Goal: Find specific fact: Find specific fact

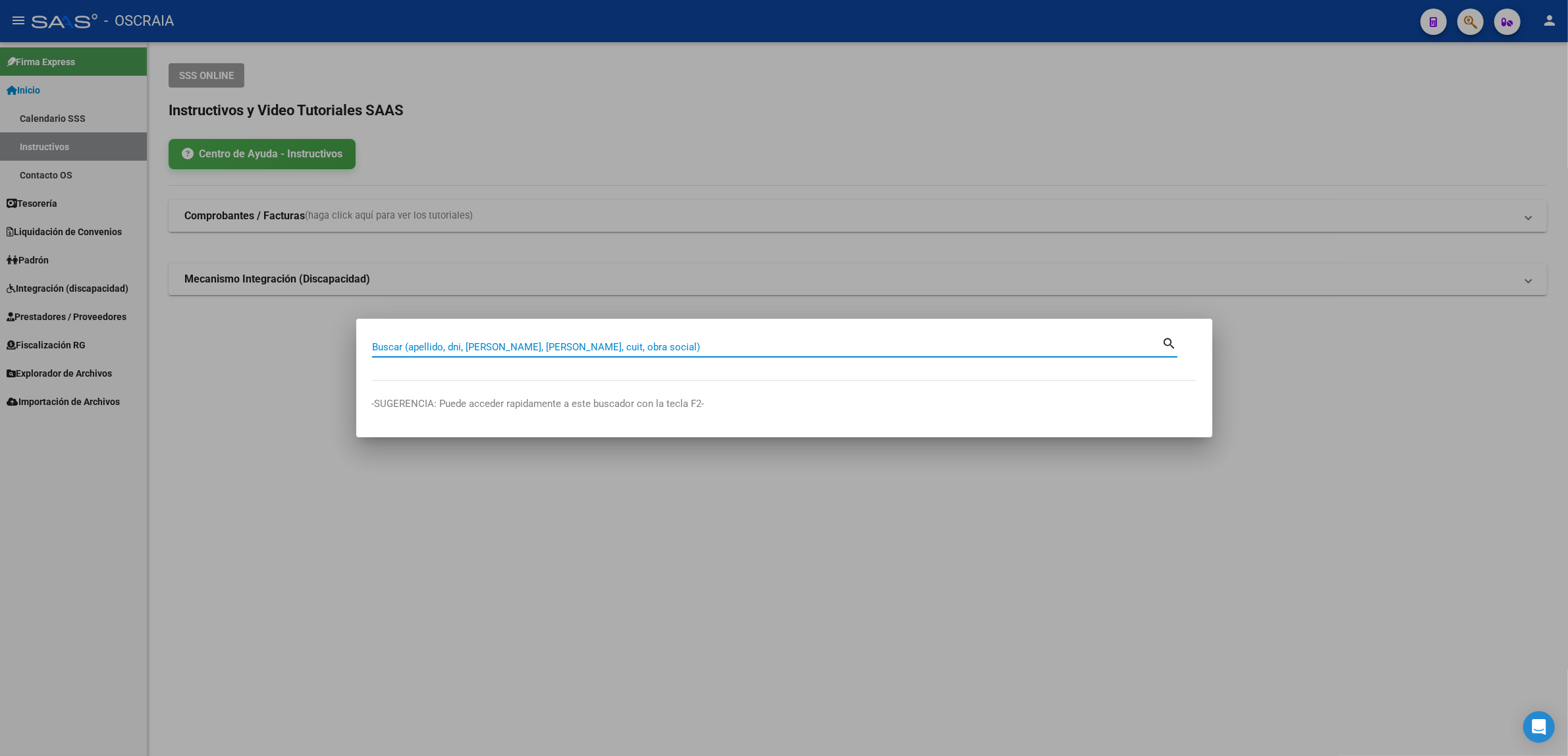
paste input "57585301"
type input "57585301"
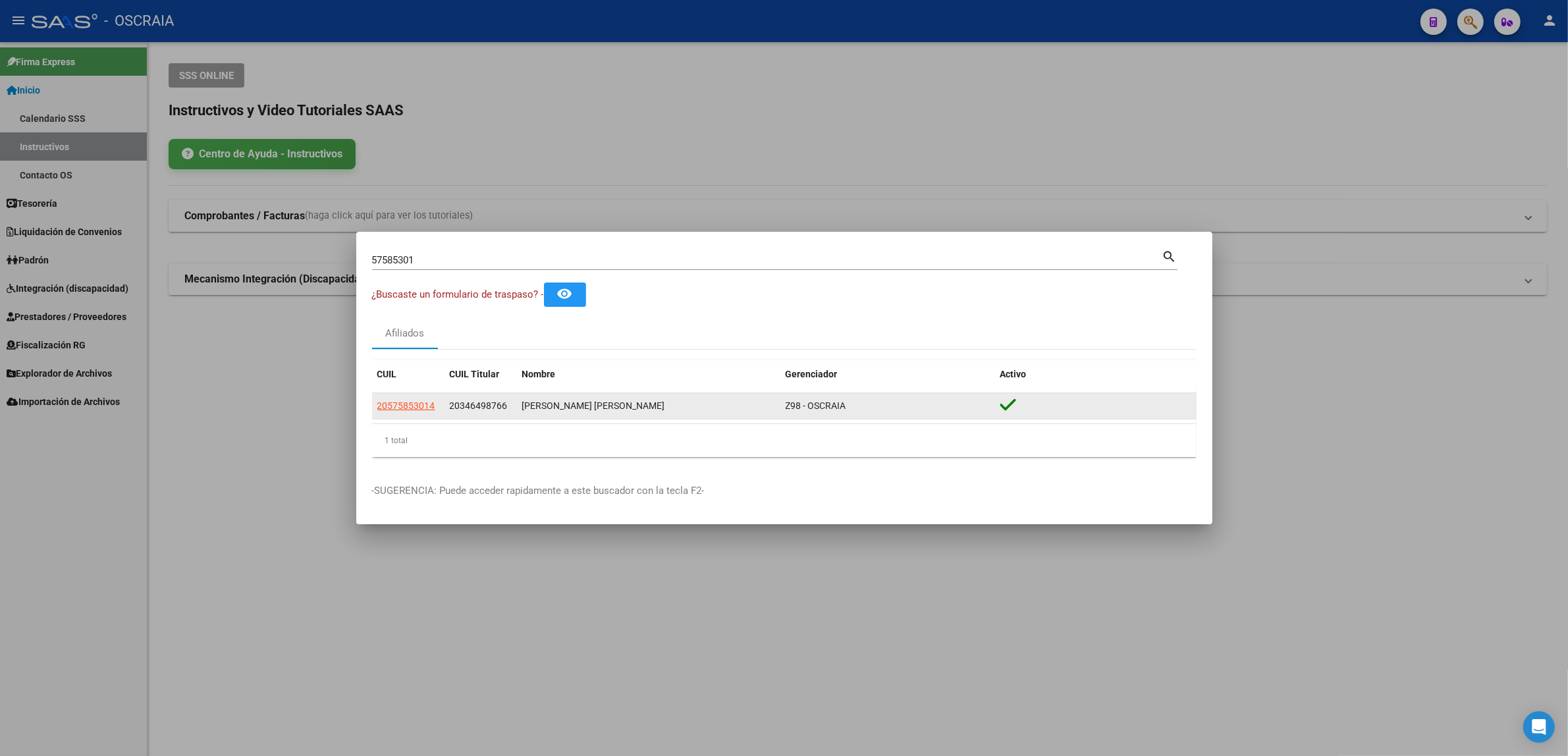
click at [413, 414] on datatable-body-cell "20575853014" at bounding box center [408, 406] width 72 height 26
click at [413, 408] on span "20575853014" at bounding box center [406, 406] width 58 height 11
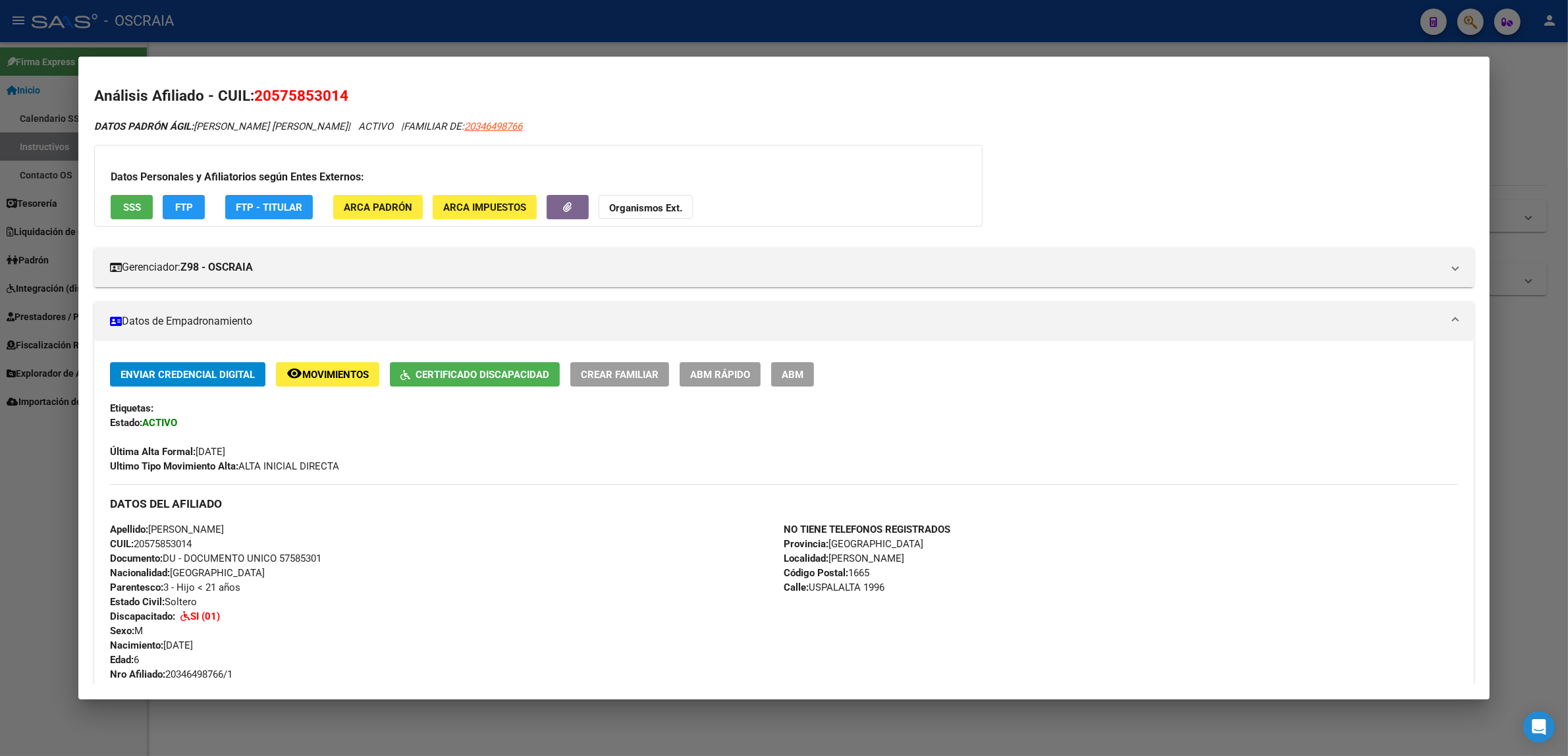
click at [202, 44] on div at bounding box center [784, 378] width 1568 height 756
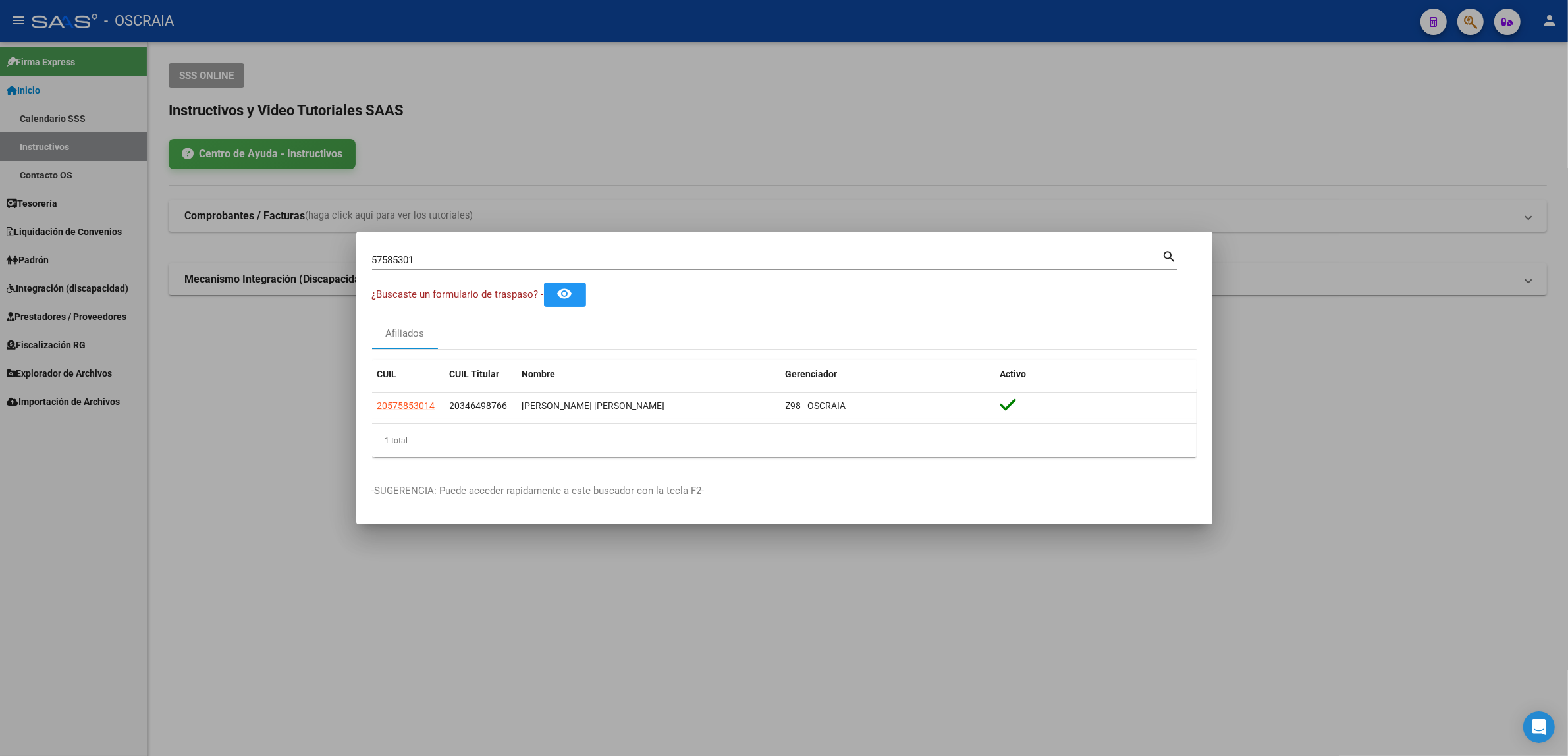
drag, startPoint x: 430, startPoint y: 244, endPoint x: 347, endPoint y: 244, distance: 83.0
click at [347, 244] on div "57585301 Buscar (apellido, dni, cuil, nro traspaso, cuit, obra social) search ¿…" at bounding box center [784, 378] width 1568 height 756
drag, startPoint x: 435, startPoint y: 254, endPoint x: 313, endPoint y: 250, distance: 122.1
click at [313, 250] on div "57585301 Buscar (apellido, dni, cuil, nro traspaso, cuit, obra social) search ¿…" at bounding box center [784, 378] width 1568 height 756
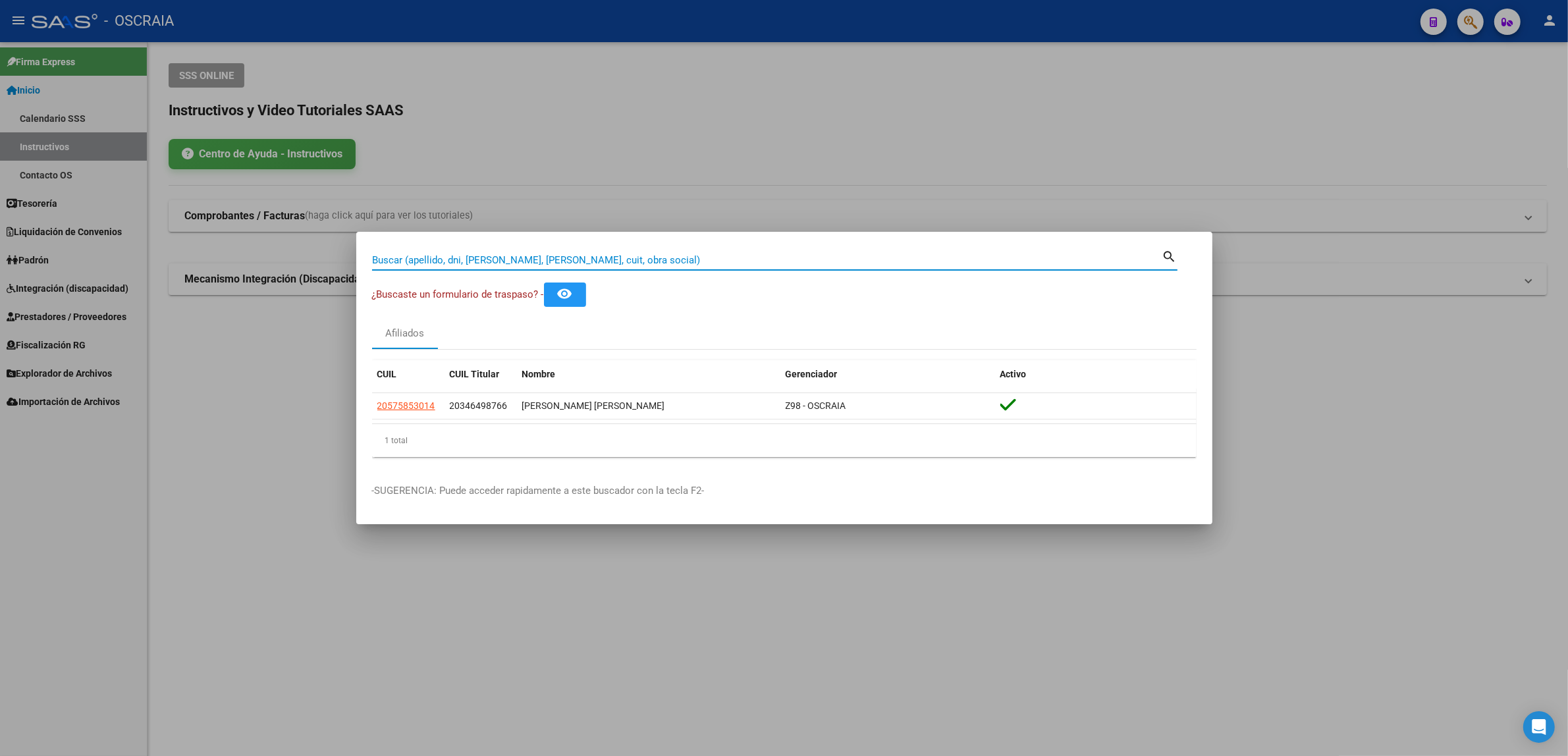
paste input "39833354"
type input "39833354"
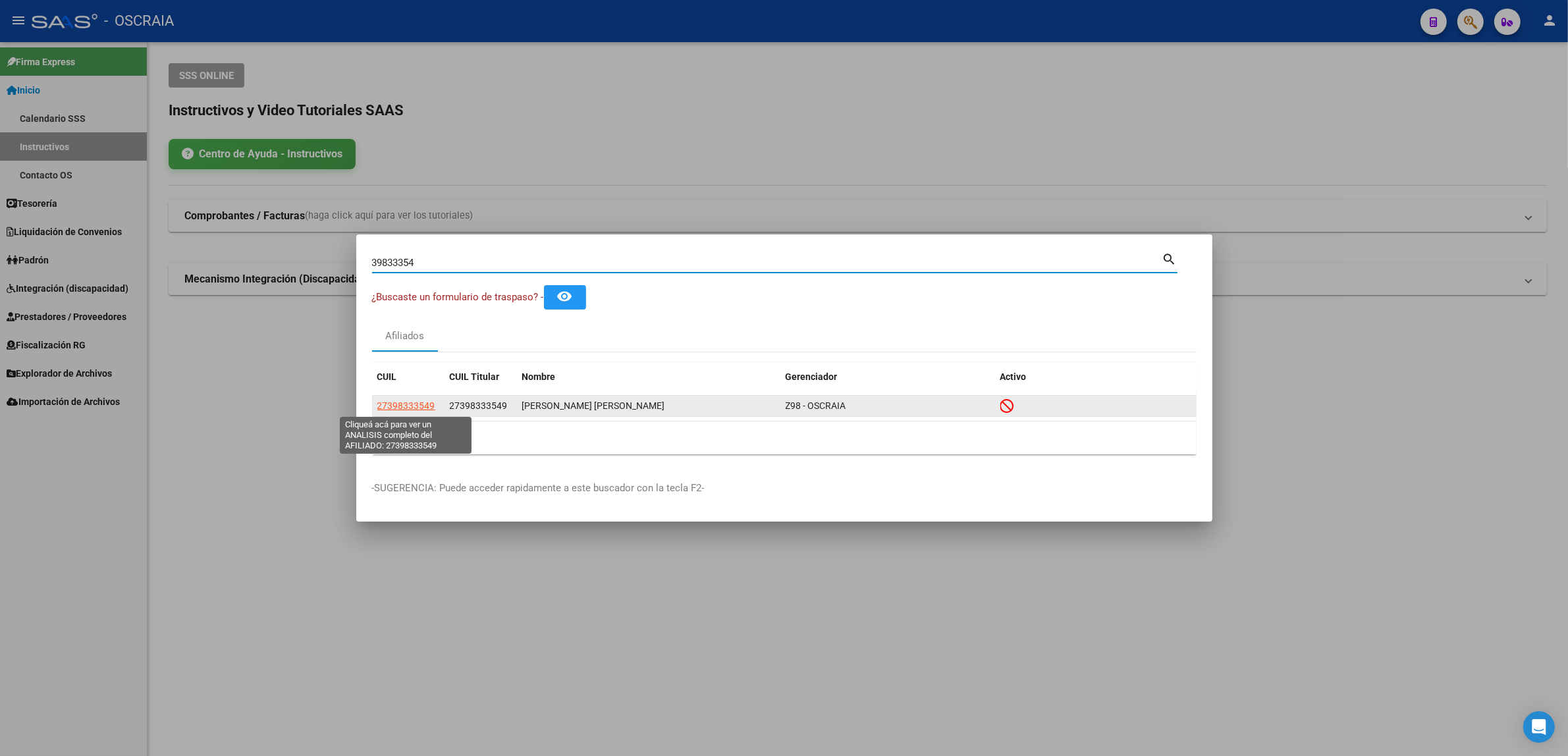
click at [403, 401] on span "27398333549" at bounding box center [406, 406] width 58 height 11
type textarea "27398333549"
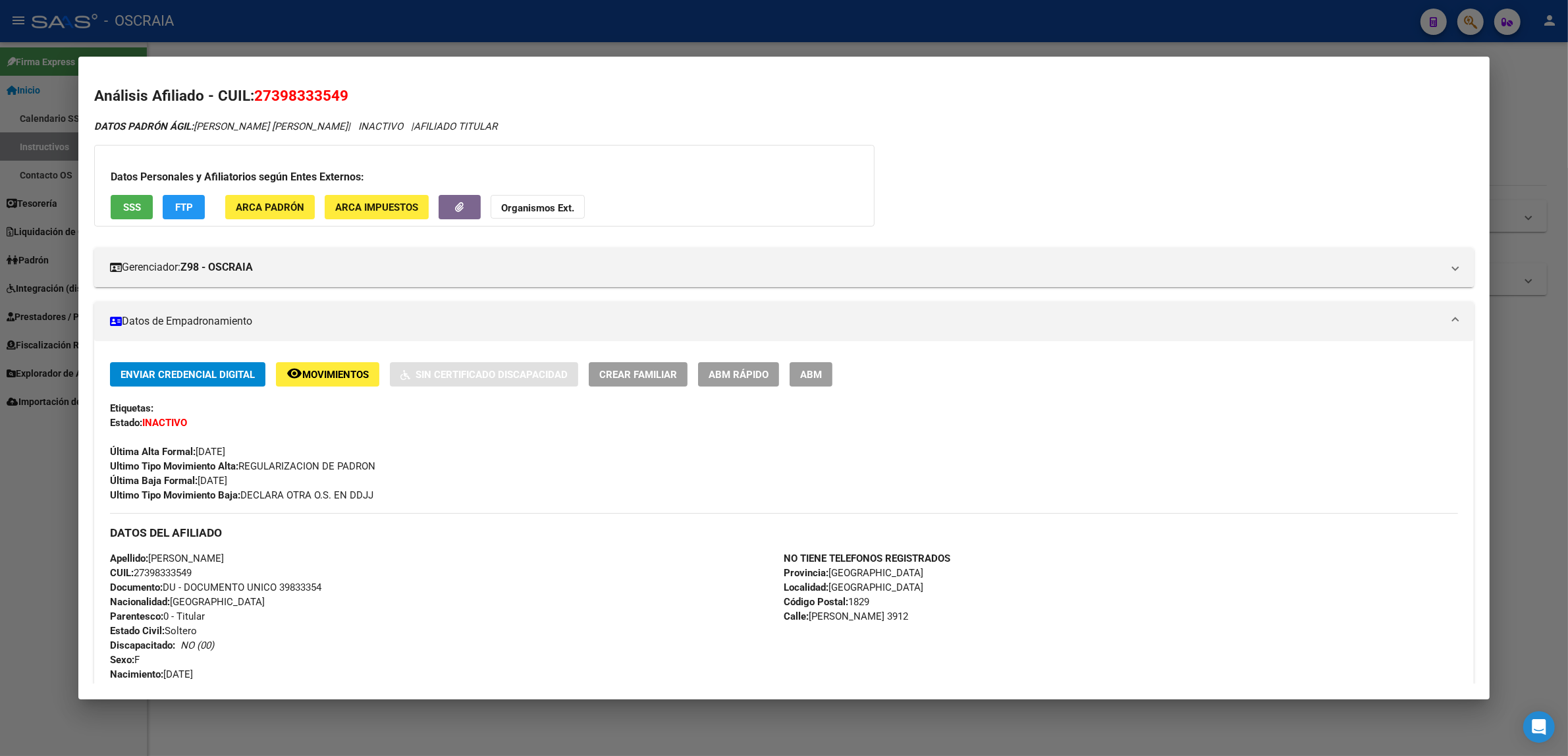
click at [281, 90] on span "27398333549" at bounding box center [301, 96] width 94 height 17
copy span "27398333549"
click at [362, 34] on div at bounding box center [784, 378] width 1568 height 756
drag, startPoint x: 362, startPoint y: 34, endPoint x: 359, endPoint y: 41, distance: 7.6
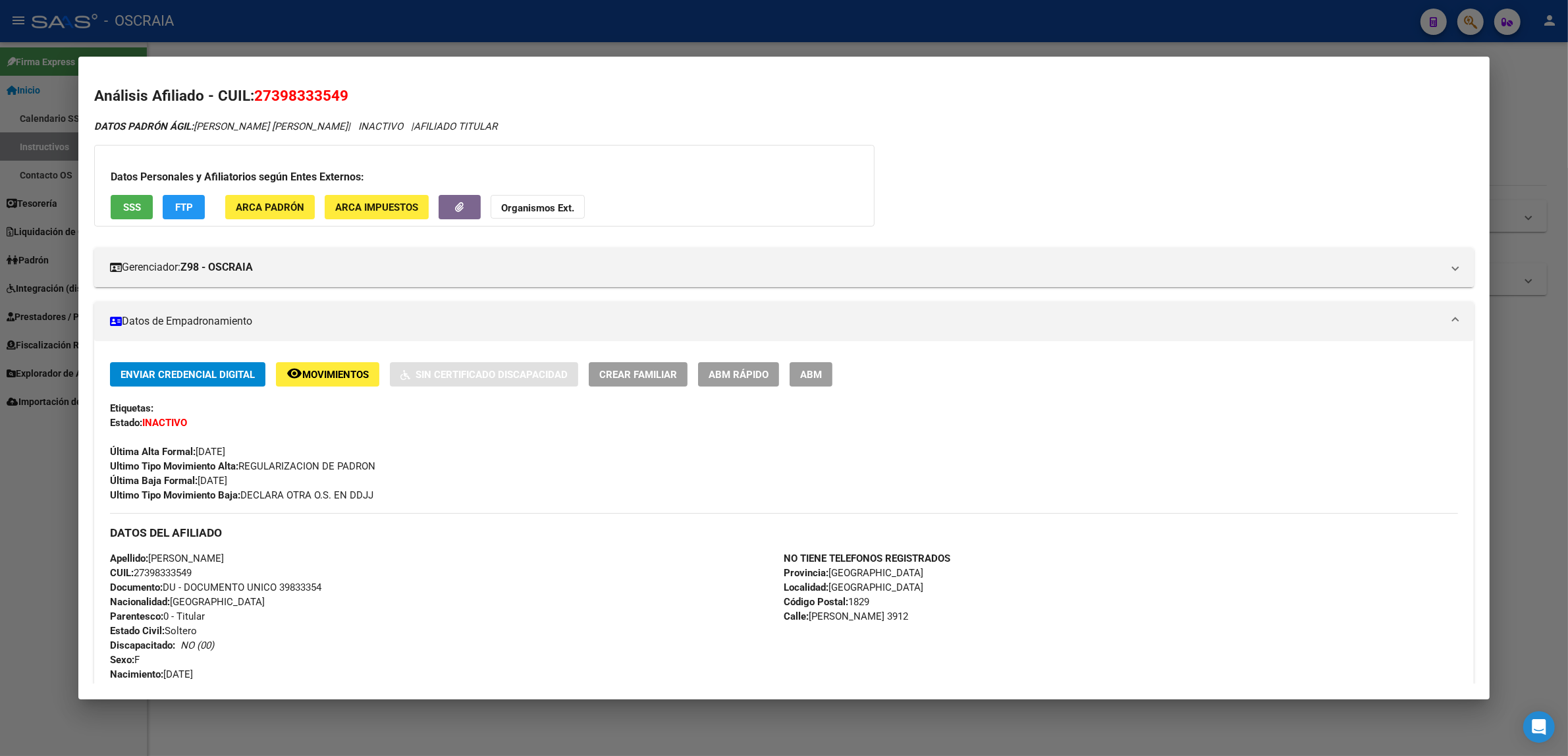
click at [362, 34] on div at bounding box center [784, 378] width 1568 height 756
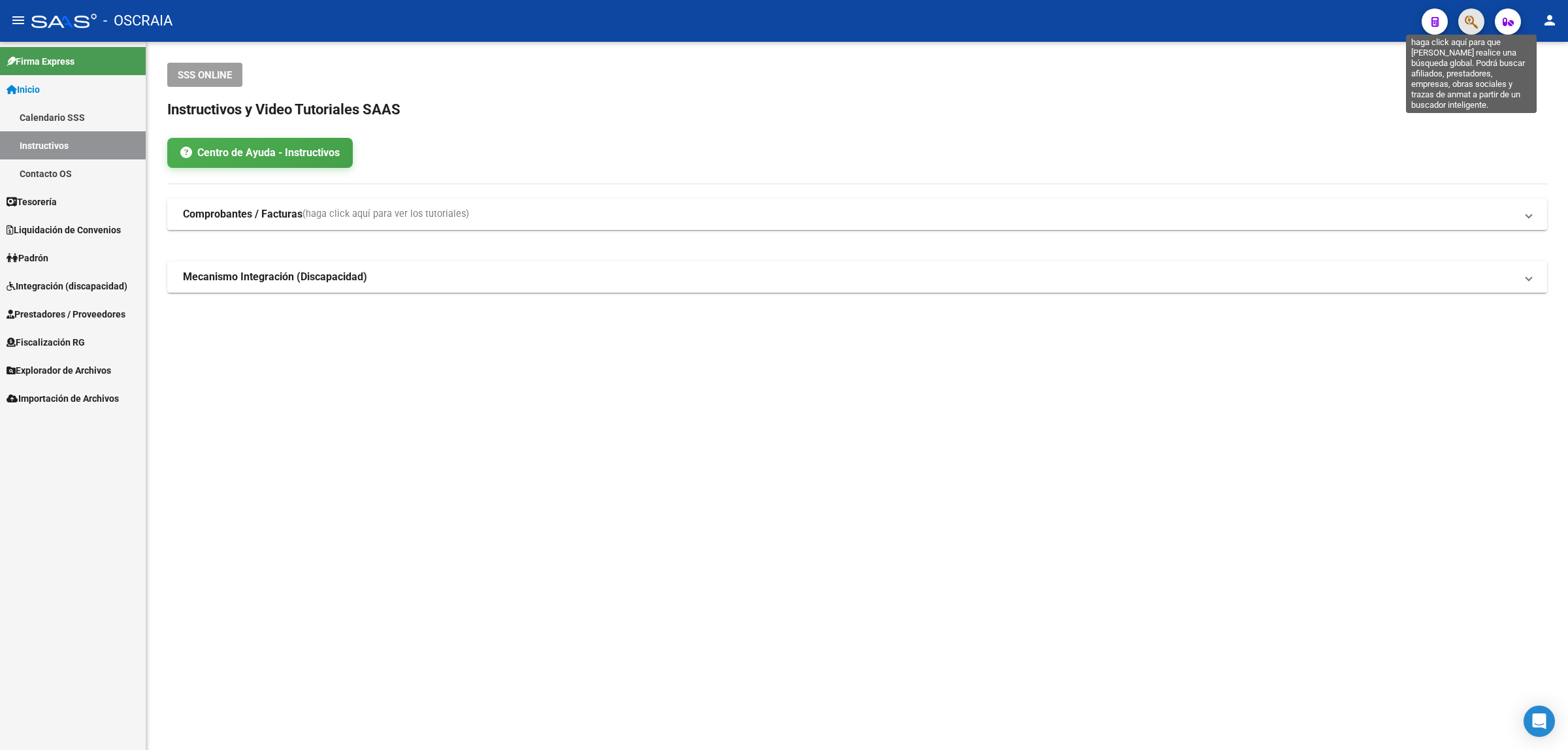
click at [1465, 29] on icon "button" at bounding box center [1471, 22] width 13 height 15
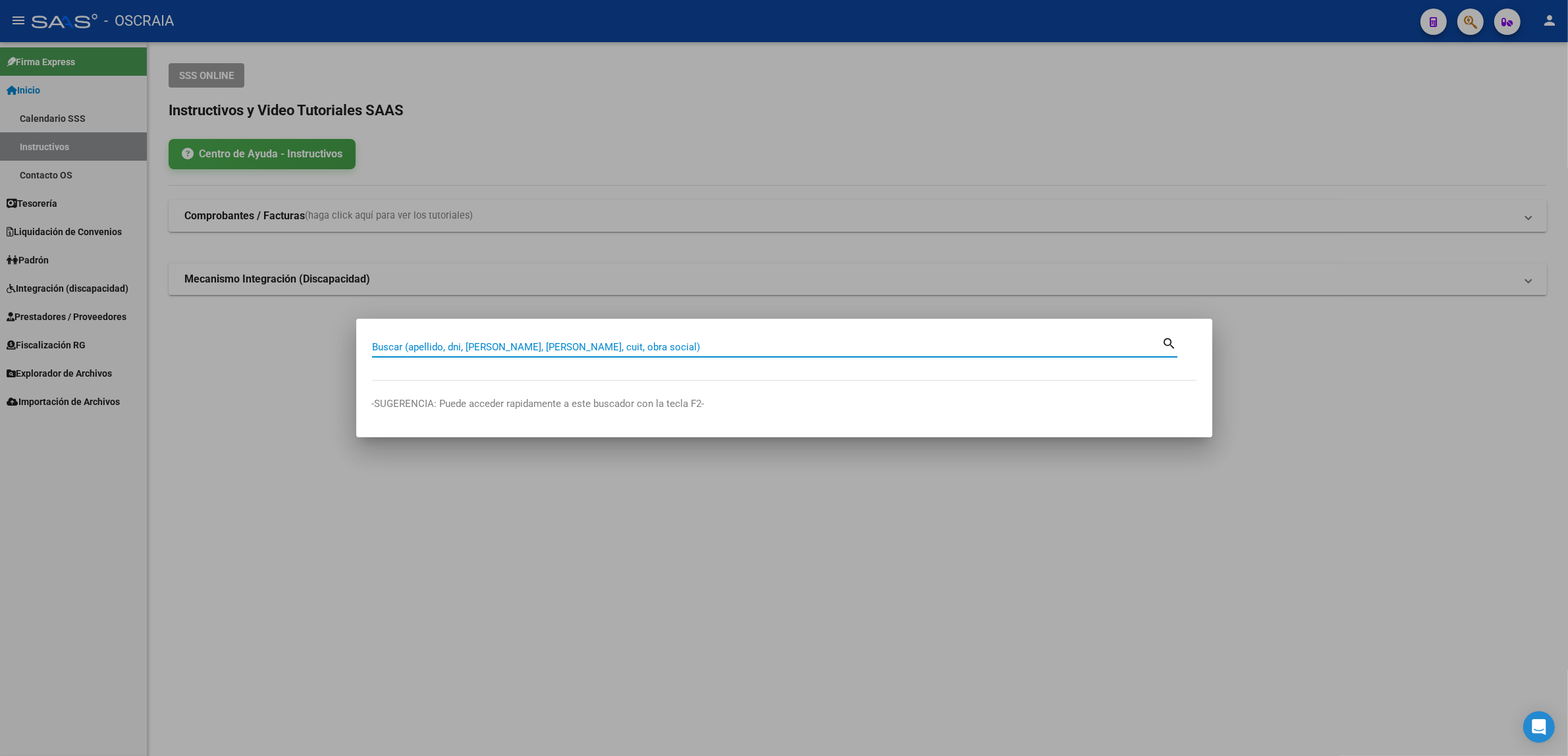
paste input "39833354"
type input "39833354"
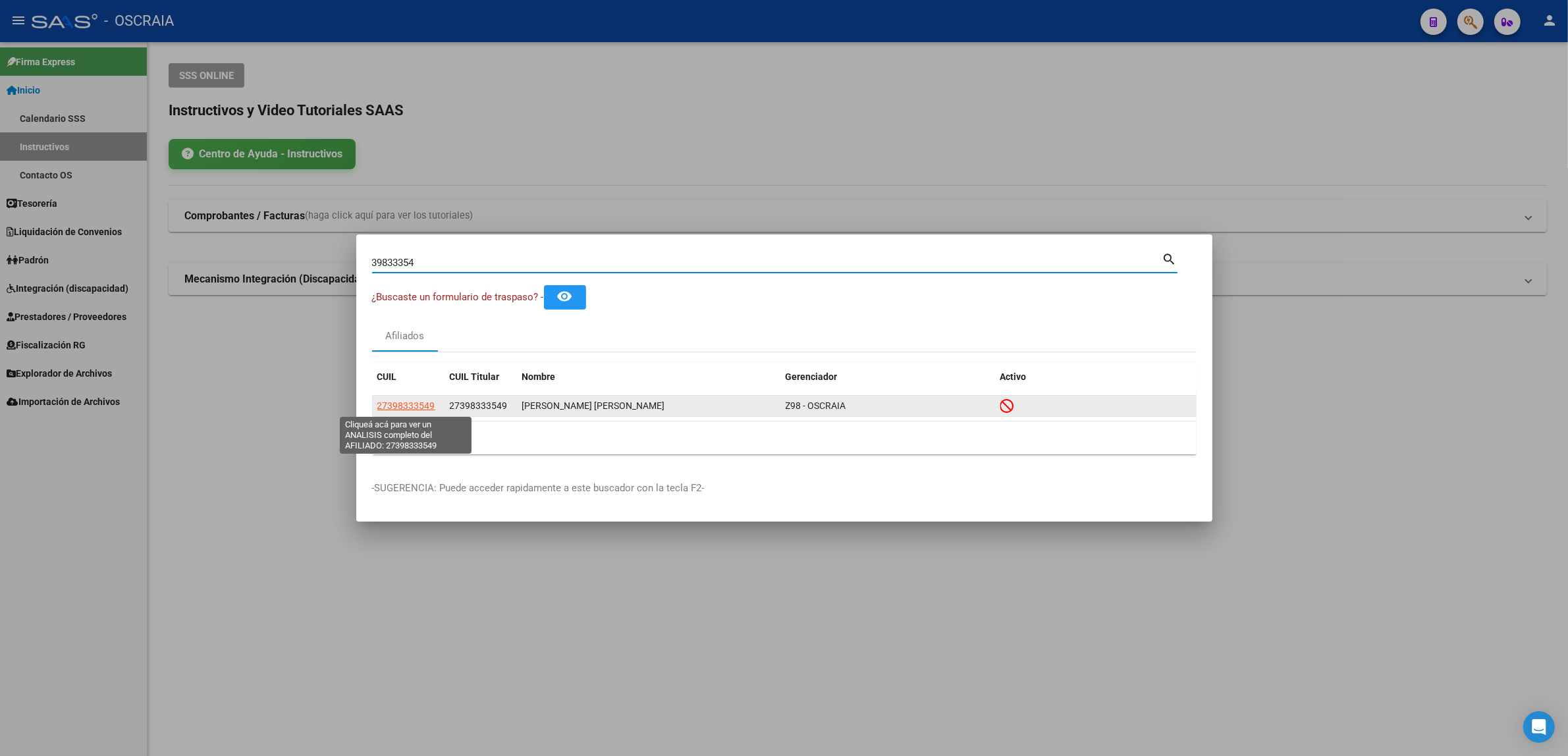
click at [400, 406] on span "27398333549" at bounding box center [406, 406] width 58 height 11
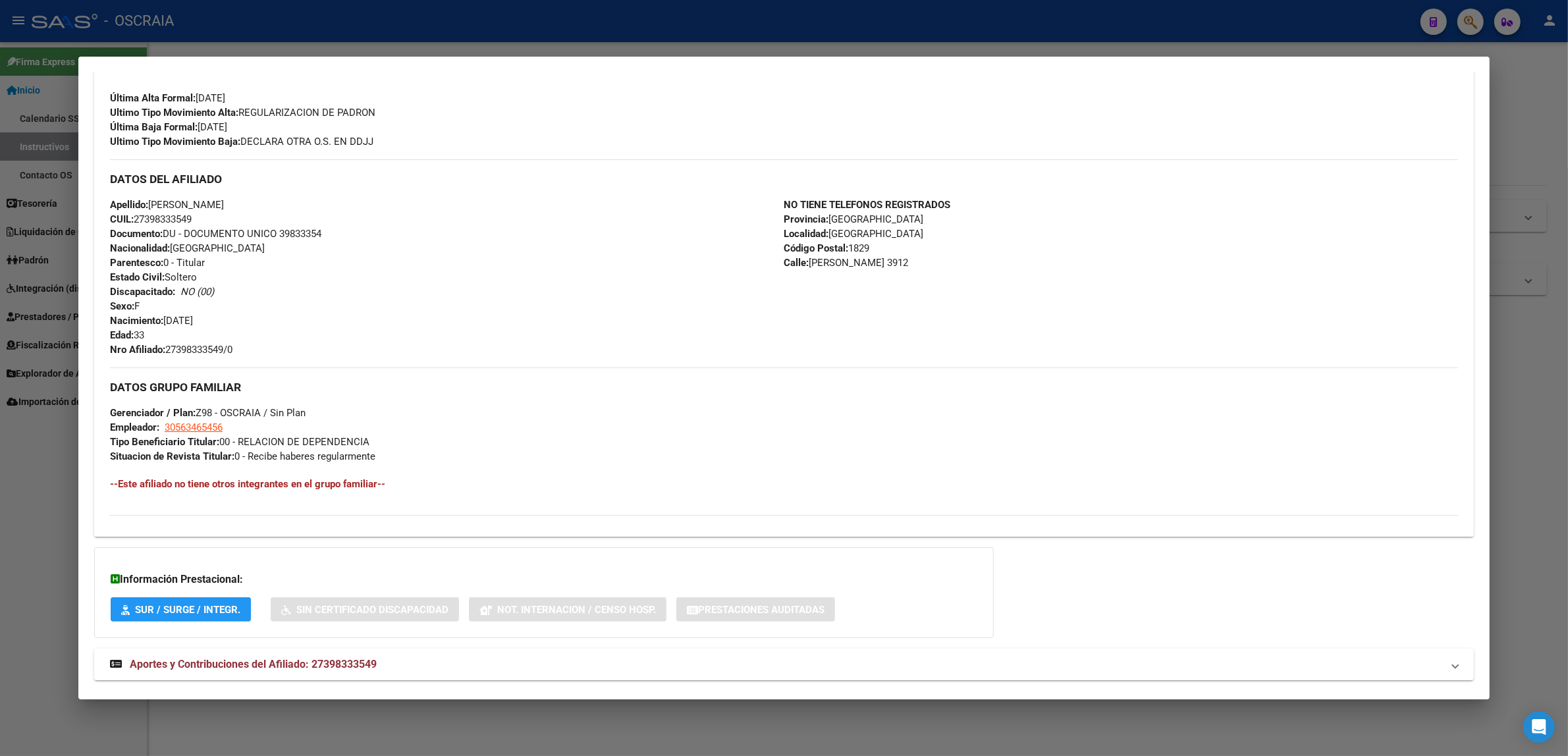
scroll to position [379, 0]
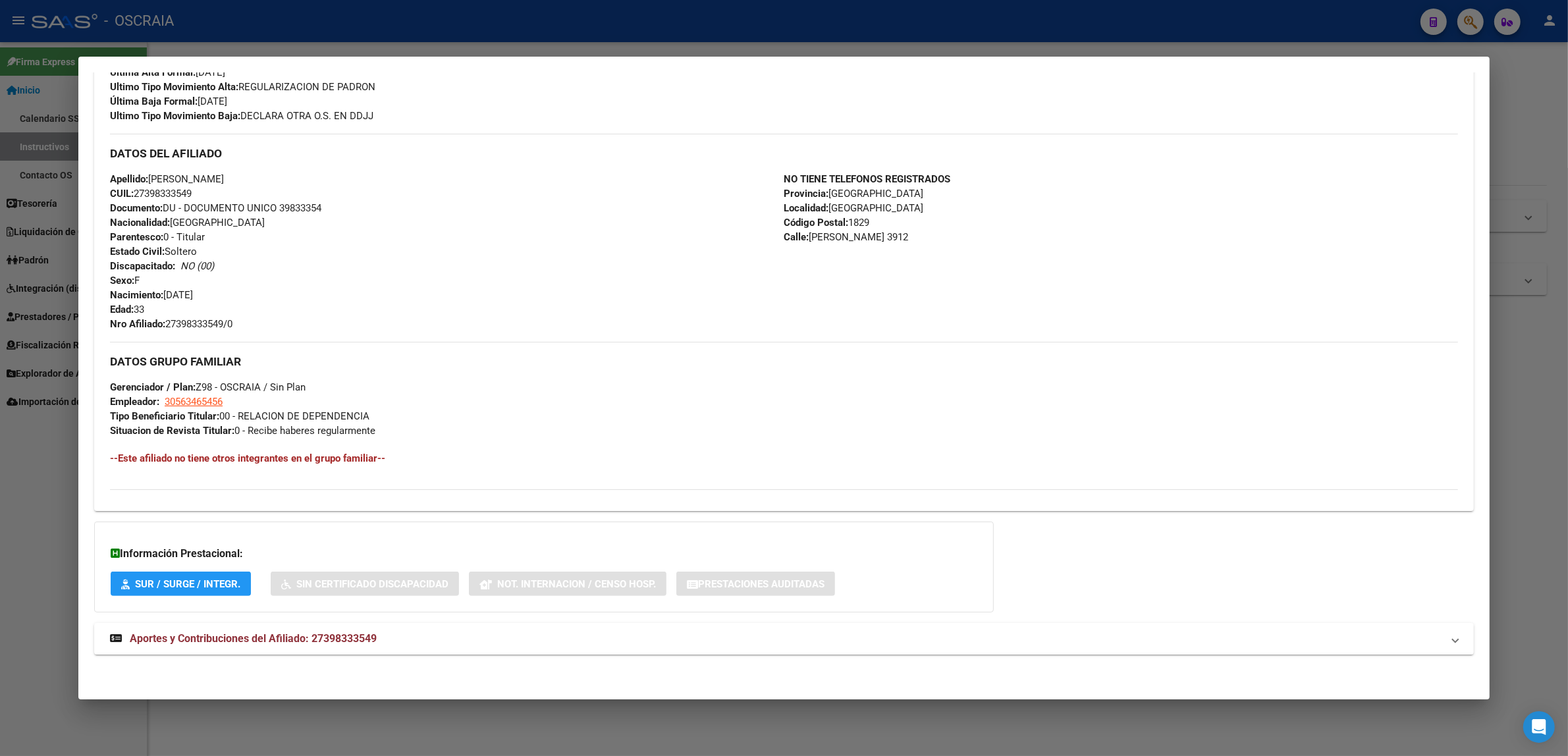
click at [803, 45] on div at bounding box center [784, 378] width 1568 height 756
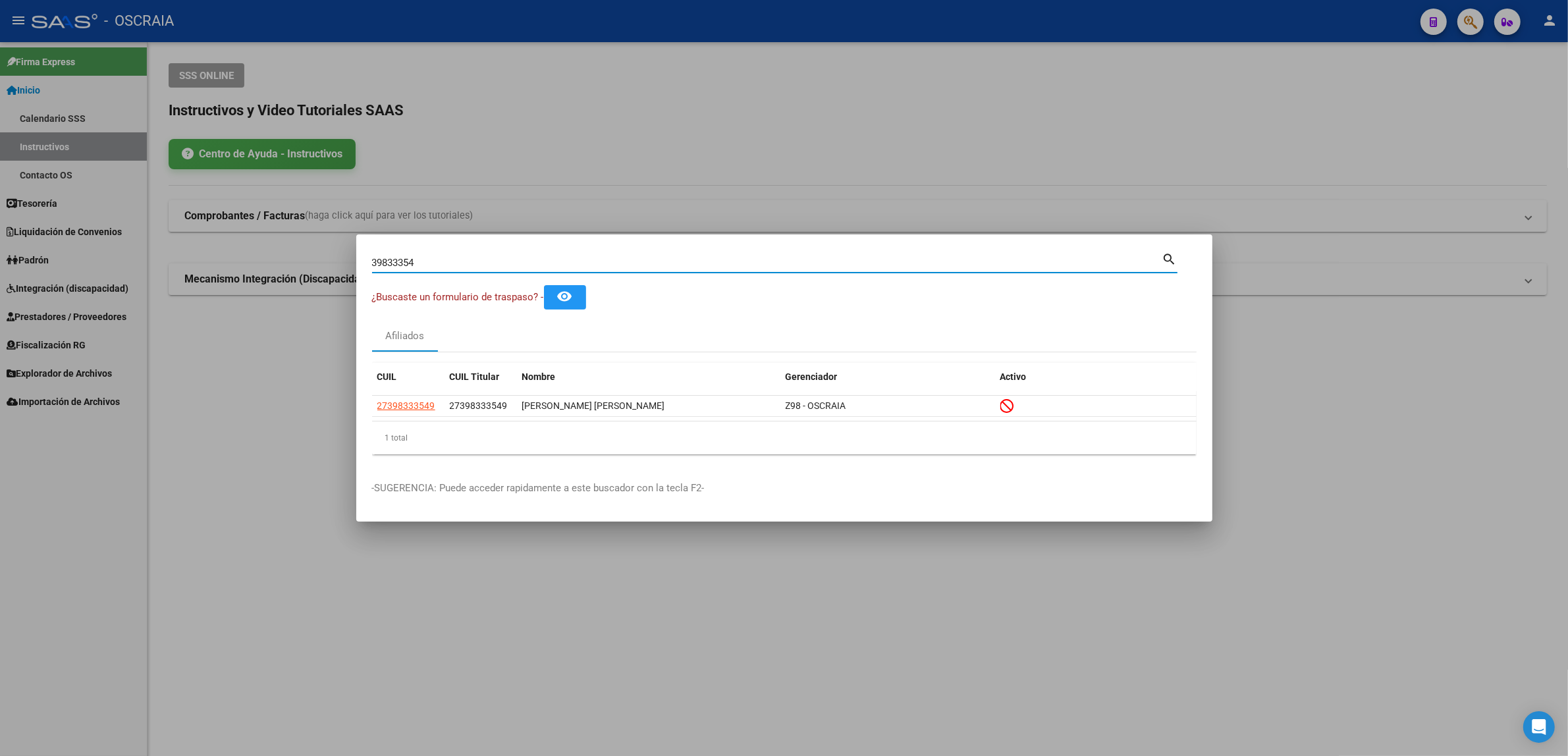
drag, startPoint x: 442, startPoint y: 265, endPoint x: 317, endPoint y: 274, distance: 125.3
click at [318, 274] on div "39833354 Buscar (apellido, dni, cuil, nro traspaso, cuit, obra social) search ¿…" at bounding box center [784, 378] width 1568 height 756
paste input "26674347"
type input "26674347"
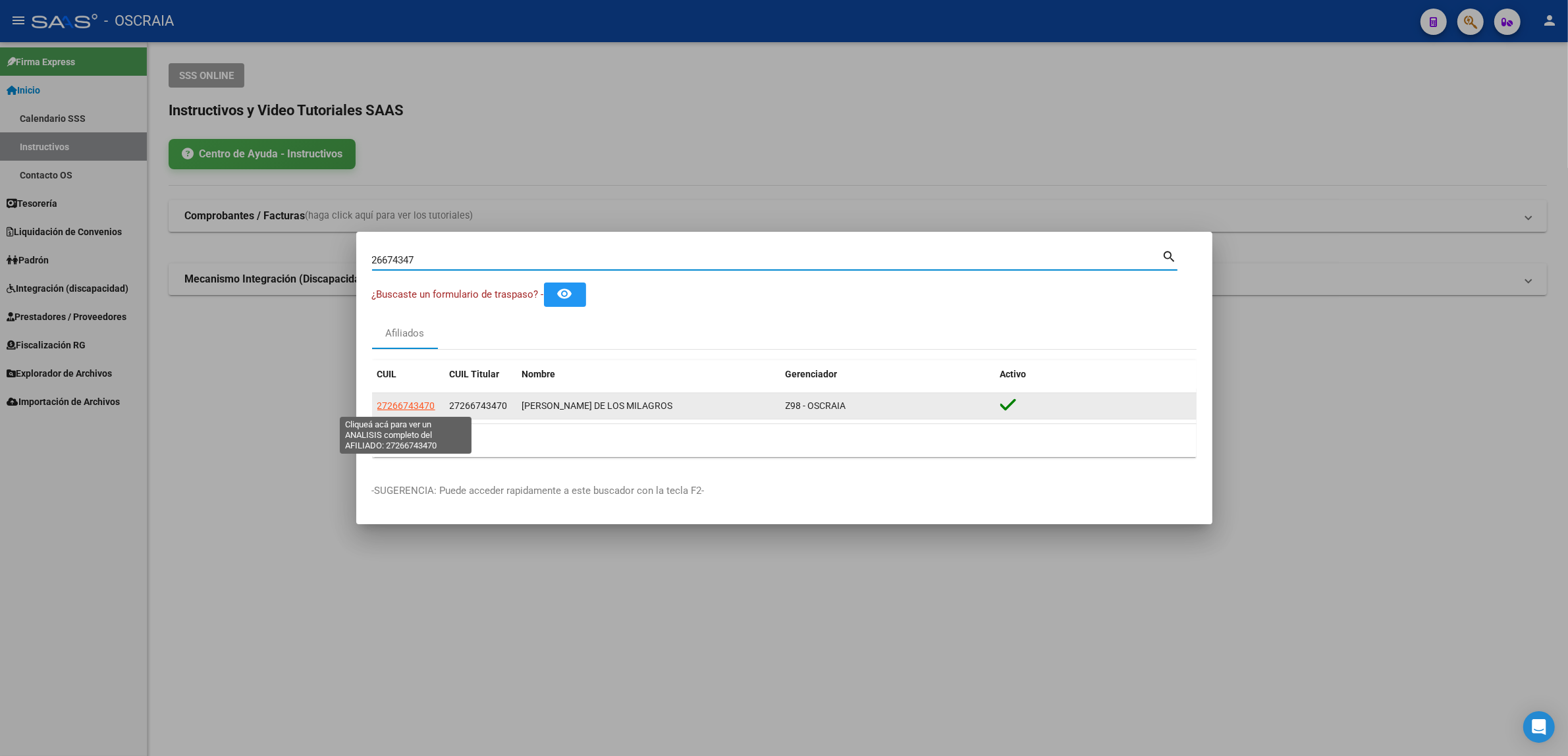
click at [413, 410] on span "27266743470" at bounding box center [406, 406] width 58 height 11
type textarea "27266743470"
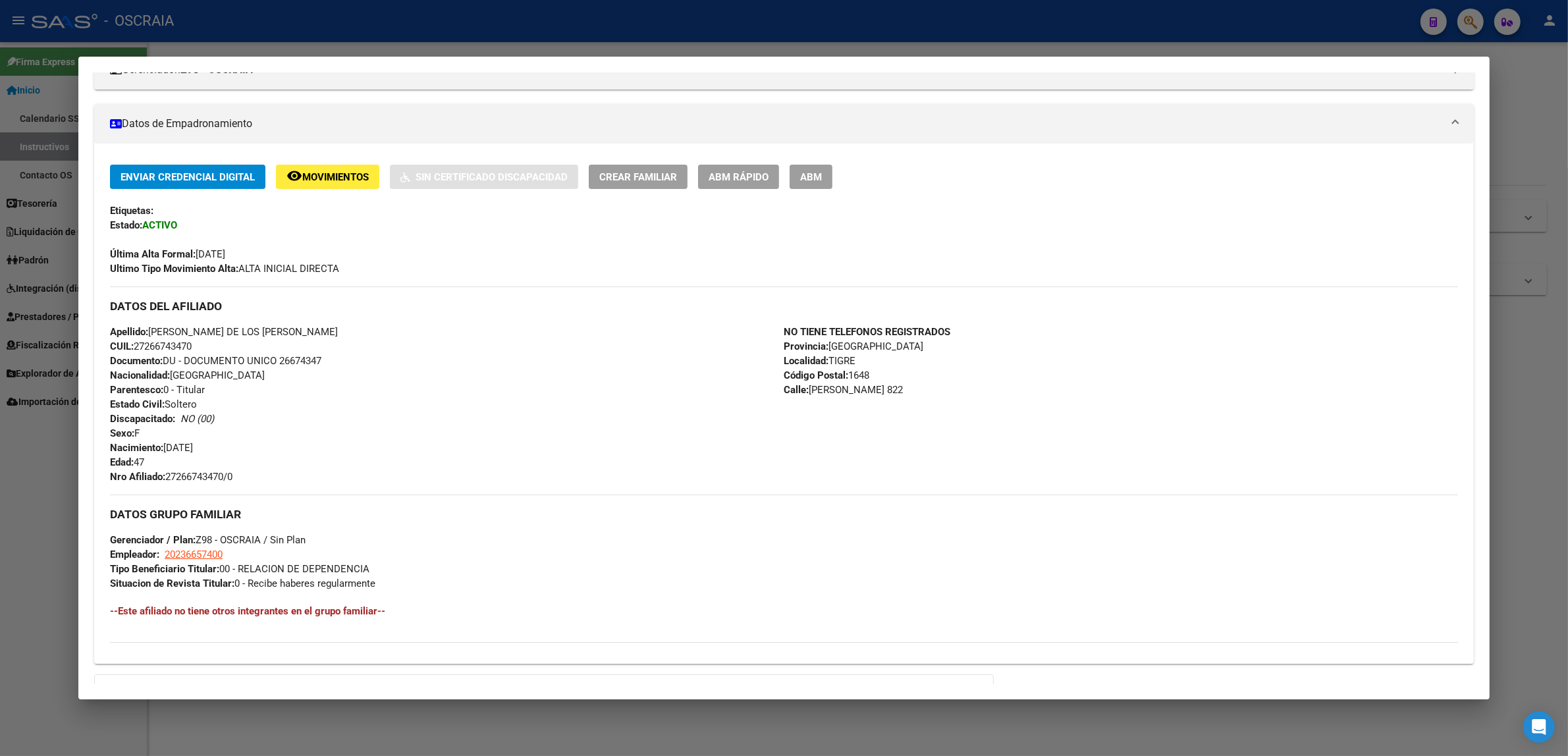
scroll to position [350, 0]
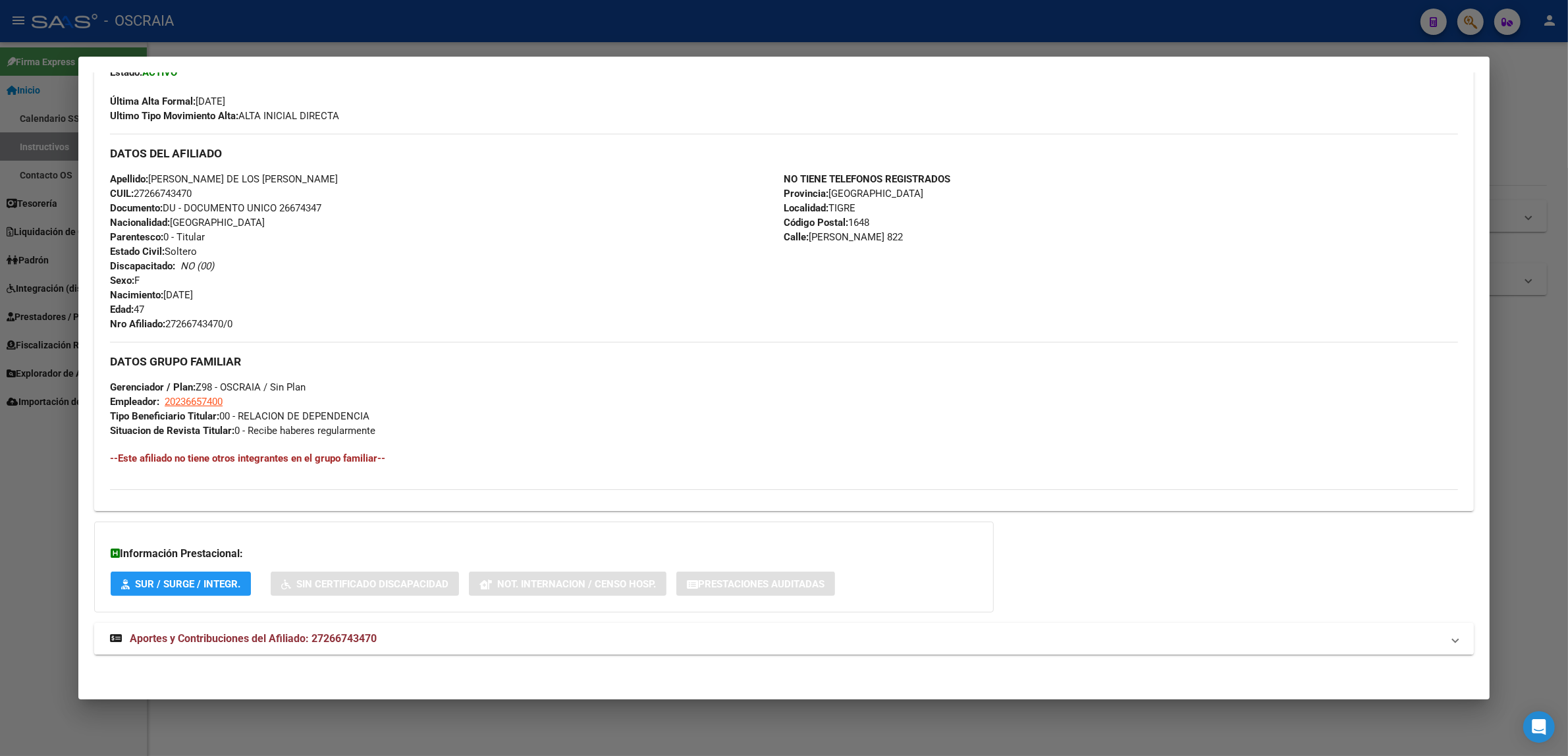
click at [217, 629] on mat-expansion-panel-header "Aportes y Contribuciones del Afiliado: 27266743470" at bounding box center [784, 639] width 1380 height 32
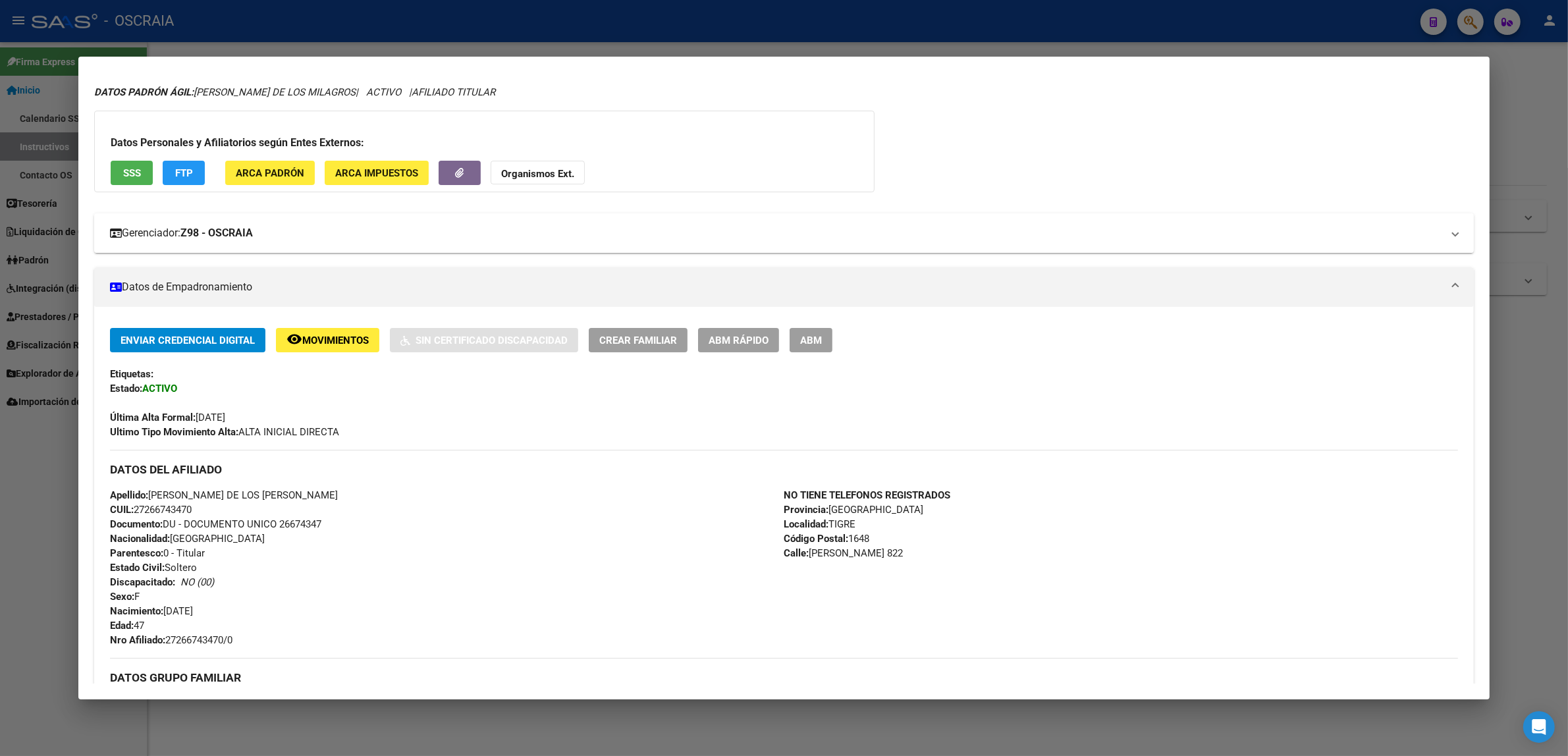
scroll to position [0, 0]
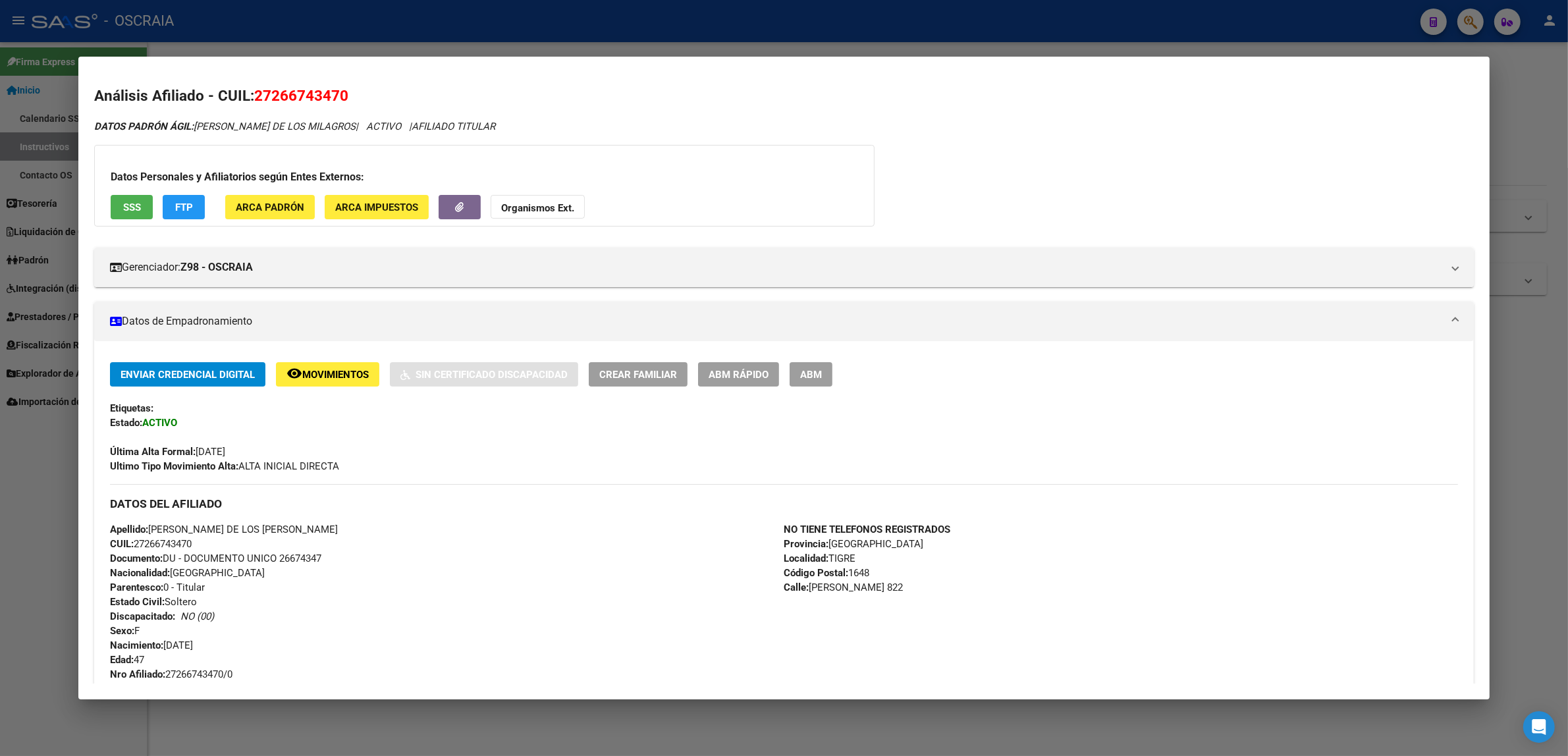
click at [271, 99] on span "27266743470" at bounding box center [301, 96] width 94 height 17
copy span "27266743470"
